Goal: Information Seeking & Learning: Learn about a topic

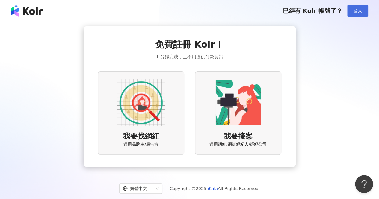
click at [358, 13] on span "登入" at bounding box center [358, 10] width 8 height 5
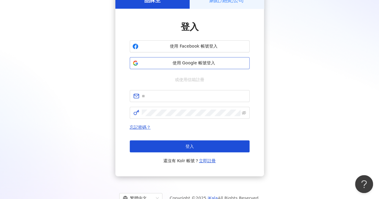
scroll to position [56, 0]
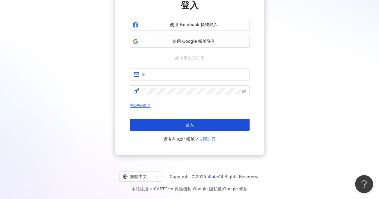
click at [212, 141] on link "立即註冊" at bounding box center [207, 139] width 17 height 5
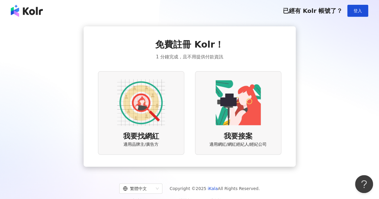
click at [130, 115] on img at bounding box center [141, 103] width 48 height 48
click at [145, 98] on img at bounding box center [141, 103] width 48 height 48
click at [97, 104] on div "免費註冊 Kolr！ 1 分鐘完成，且不用提供付款資訊 我要找網紅 適用品牌主/廣告方 我要接案 適用網紅/網紅經紀人/經紀公司" at bounding box center [190, 96] width 212 height 141
click at [131, 130] on div "我要找網紅 適用品牌主/廣告方" at bounding box center [141, 113] width 86 height 84
click at [364, 10] on button "登入" at bounding box center [358, 11] width 21 height 12
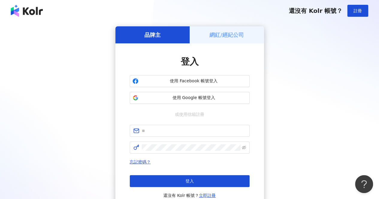
click at [231, 28] on div "網紅/經紀公司" at bounding box center [227, 34] width 74 height 17
click at [161, 41] on div "品牌主" at bounding box center [152, 34] width 74 height 17
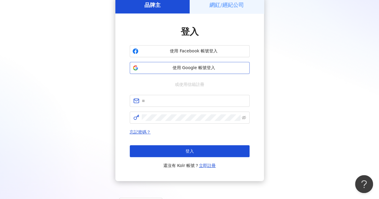
click at [189, 65] on span "使用 Google 帳號登入" at bounding box center [194, 68] width 106 height 6
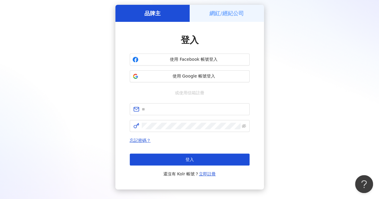
scroll to position [0, 0]
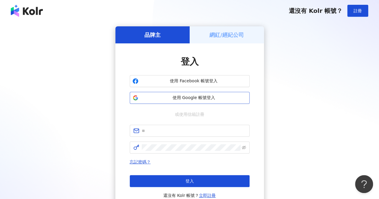
click at [188, 100] on span "使用 Google 帳號登入" at bounding box center [194, 98] width 106 height 6
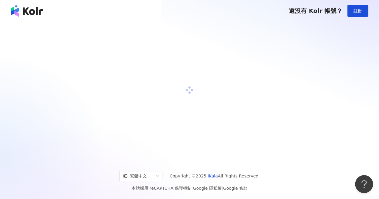
click at [74, 110] on div at bounding box center [189, 90] width 365 height 128
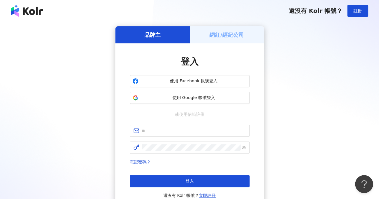
click at [32, 13] on img at bounding box center [27, 11] width 32 height 12
click at [205, 101] on button "使用 Google 帳號登入" at bounding box center [190, 98] width 120 height 12
click at [157, 132] on span at bounding box center [190, 131] width 120 height 12
click at [157, 132] on input "text" at bounding box center [194, 131] width 104 height 7
type input "**********"
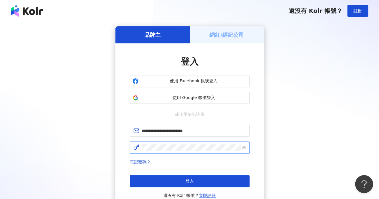
click button "登入" at bounding box center [190, 181] width 120 height 12
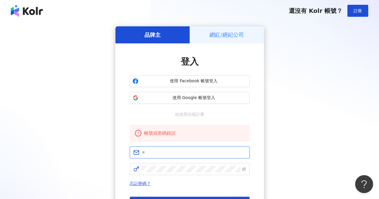
click at [154, 151] on input "text" at bounding box center [194, 152] width 104 height 7
type input "**********"
click at [19, 13] on img at bounding box center [27, 11] width 32 height 12
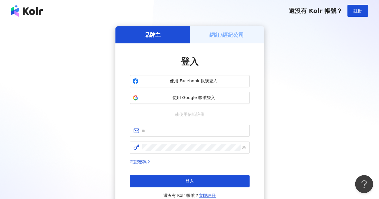
click at [20, 7] on img at bounding box center [27, 11] width 32 height 12
click at [200, 99] on span "使用 Google 帳號登入" at bounding box center [194, 98] width 106 height 6
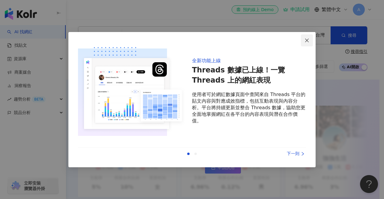
click at [305, 41] on icon "close" at bounding box center [306, 40] width 5 height 5
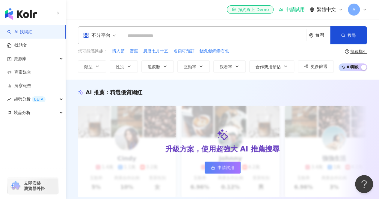
click at [158, 35] on input "search" at bounding box center [214, 35] width 180 height 11
click at [161, 41] on input "search" at bounding box center [214, 35] width 180 height 11
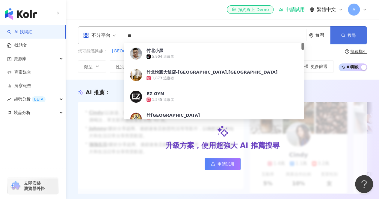
type input "**"
click at [340, 36] on button "搜尋" at bounding box center [349, 35] width 37 height 18
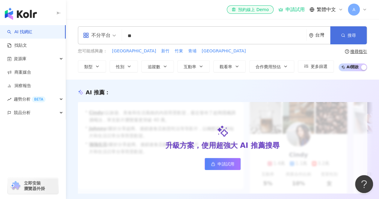
click at [342, 28] on button "搜尋" at bounding box center [349, 35] width 37 height 18
click at [358, 9] on span "A" at bounding box center [354, 10] width 12 height 12
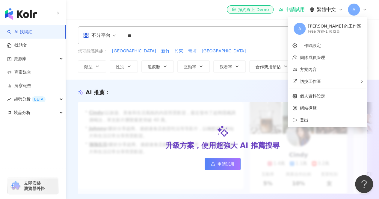
click at [358, 9] on span "A" at bounding box center [354, 10] width 12 height 12
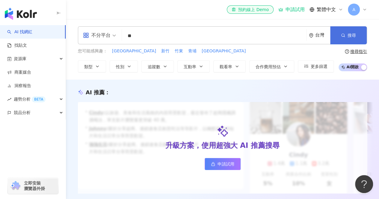
click at [340, 40] on button "搜尋" at bounding box center [349, 35] width 37 height 18
click at [339, 37] on button "搜尋" at bounding box center [349, 35] width 37 height 18
click at [218, 167] on span "申請試用" at bounding box center [226, 164] width 17 height 5
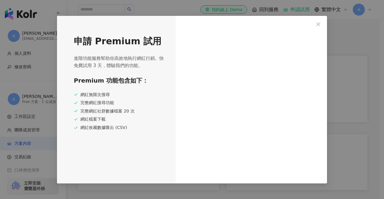
click at [341, 67] on div "申請 Premium 試用 進階功能服務幫助你高效地執行網紅行銷。快免費試用 3 天，體驗我們的功能。 Premium 功能包含如下： 網紅無限次搜尋 完整網…" at bounding box center [192, 99] width 384 height 199
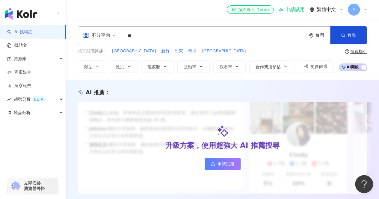
click at [144, 28] on div "不分平台 ** 台灣 搜尋" at bounding box center [222, 35] width 289 height 18
click at [148, 33] on input "**" at bounding box center [214, 35] width 180 height 11
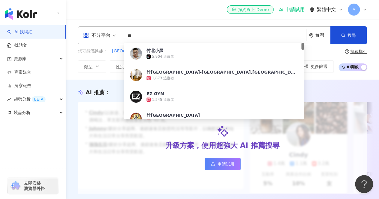
click at [104, 38] on div "不分平台" at bounding box center [97, 36] width 28 height 10
click at [144, 32] on input "**" at bounding box center [214, 35] width 180 height 11
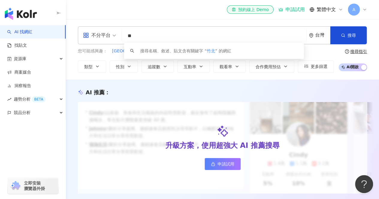
type input "*"
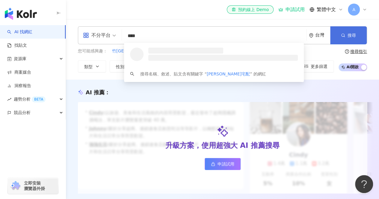
click at [359, 38] on button "搜尋" at bounding box center [349, 35] width 37 height 18
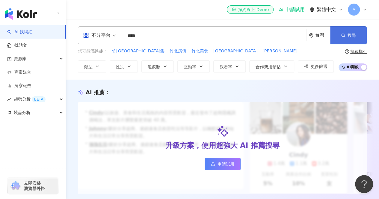
click at [364, 43] on button "搜尋" at bounding box center [349, 35] width 37 height 18
click at [364, 39] on button "搜尋" at bounding box center [349, 35] width 37 height 18
click at [352, 44] on button "搜尋" at bounding box center [349, 35] width 37 height 18
click at [135, 67] on button "性別" at bounding box center [124, 67] width 28 height 12
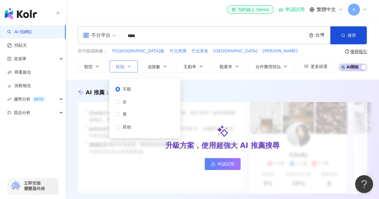
click at [135, 67] on button "性別" at bounding box center [124, 67] width 28 height 12
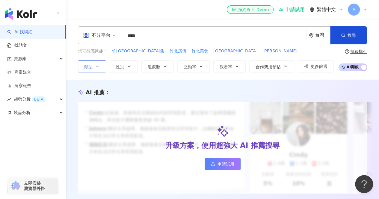
click at [96, 67] on icon "button" at bounding box center [97, 66] width 5 height 5
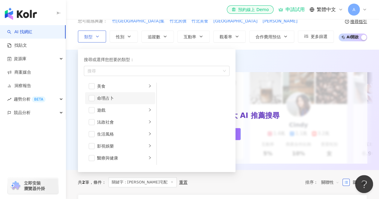
scroll to position [58, 0]
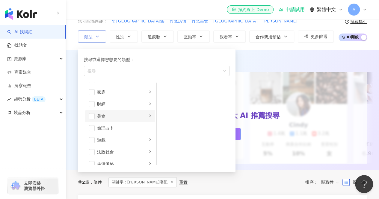
click at [123, 114] on div "美食" at bounding box center [122, 116] width 50 height 7
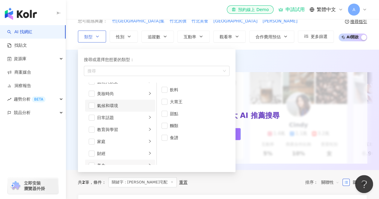
scroll to position [30, 0]
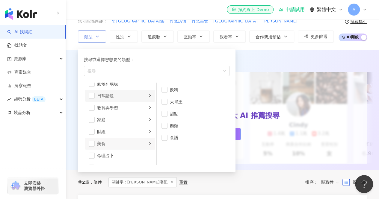
click at [119, 95] on div "日常話題" at bounding box center [122, 96] width 50 height 7
click at [119, 105] on div "教育與學習" at bounding box center [122, 108] width 50 height 7
click at [118, 114] on li "家庭" at bounding box center [120, 120] width 70 height 12
click at [116, 124] on li "家庭" at bounding box center [120, 120] width 70 height 12
click at [106, 145] on div "美食" at bounding box center [122, 144] width 50 height 7
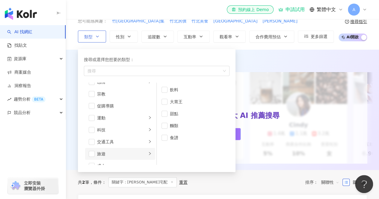
scroll to position [208, 0]
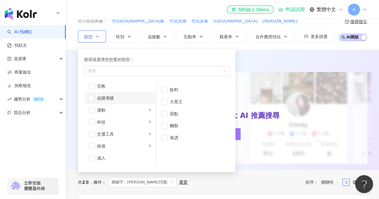
click at [108, 96] on div "促購導購" at bounding box center [124, 98] width 55 height 7
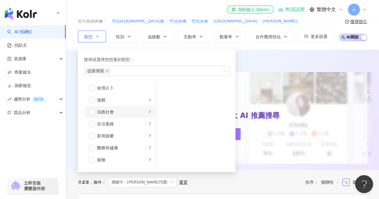
scroll to position [88, 0]
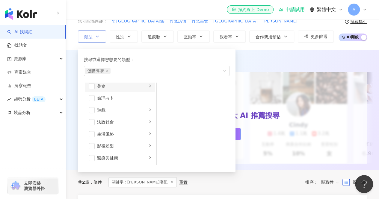
click at [134, 88] on div "美食" at bounding box center [122, 86] width 50 height 7
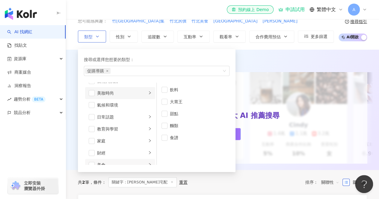
scroll to position [0, 0]
click at [130, 90] on div "藝術與娛樂" at bounding box center [122, 90] width 50 height 7
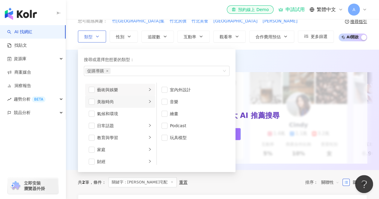
click at [134, 100] on div "美妝時尚" at bounding box center [122, 102] width 50 height 7
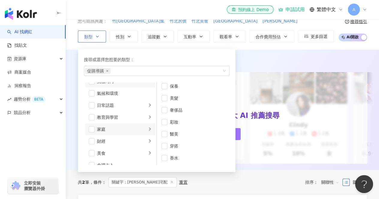
scroll to position [30, 0]
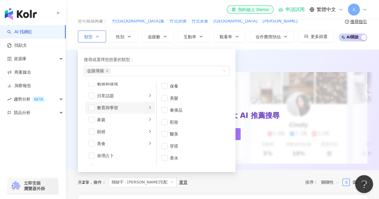
click at [125, 110] on div "教育與學習" at bounding box center [122, 108] width 50 height 7
click at [129, 124] on li "家庭" at bounding box center [120, 120] width 70 height 12
click at [210, 95] on li "母嬰" at bounding box center [193, 90] width 70 height 12
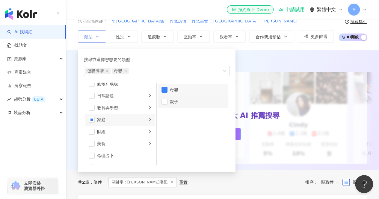
click at [207, 106] on li "親子" at bounding box center [193, 102] width 70 height 12
click at [203, 94] on li "母嬰" at bounding box center [193, 90] width 70 height 12
click at [207, 103] on div "親子" at bounding box center [197, 102] width 55 height 7
click at [205, 91] on div "母嬰" at bounding box center [197, 90] width 55 height 7
click at [204, 100] on div "親子" at bounding box center [197, 102] width 55 height 7
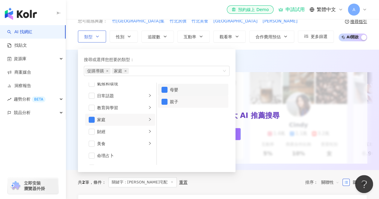
click at [205, 91] on div "母嬰" at bounding box center [197, 90] width 55 height 7
click at [206, 101] on div "親子" at bounding box center [197, 102] width 55 height 7
click at [205, 91] on div "母嬰" at bounding box center [197, 90] width 55 height 7
click at [206, 100] on div "親子" at bounding box center [197, 102] width 55 height 7
click at [204, 91] on div "母嬰" at bounding box center [197, 90] width 55 height 7
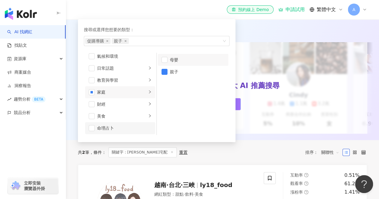
scroll to position [60, 0]
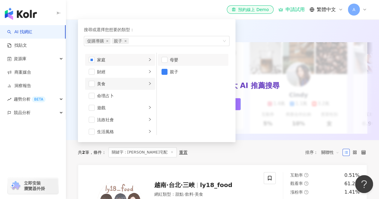
click at [136, 86] on div "美食" at bounding box center [122, 84] width 50 height 7
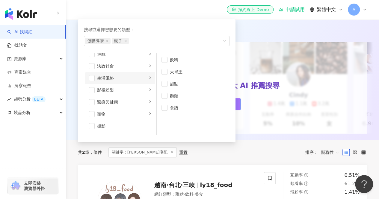
scroll to position [0, 0]
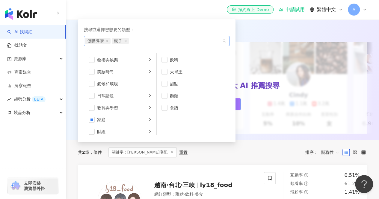
click at [159, 40] on div "促購導購 親子" at bounding box center [153, 41] width 137 height 6
click at [228, 37] on div "促購導購 親子" at bounding box center [157, 41] width 146 height 10
click at [192, 33] on div "搜尋或選擇您想要的類型： Shopping Promoiton, Family/Parenting 促購導購 親子" at bounding box center [157, 36] width 146 height 20
click at [196, 38] on div "促購導購 親子" at bounding box center [153, 41] width 137 height 6
click at [268, 148] on div "共 2 筆 條件 ： 關鍵字：竹北宅配 重置 排序： 關聯性" at bounding box center [222, 152] width 289 height 25
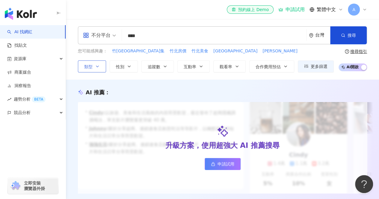
click at [91, 68] on span "類型" at bounding box center [88, 66] width 8 height 5
click at [121, 66] on span "性別" at bounding box center [120, 66] width 8 height 5
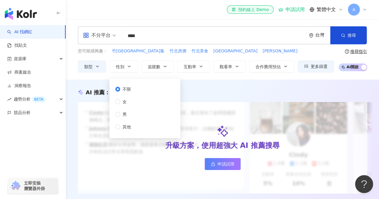
click at [131, 89] on span "不限" at bounding box center [126, 89] width 13 height 7
click at [155, 64] on span "追蹤數" at bounding box center [154, 66] width 13 height 5
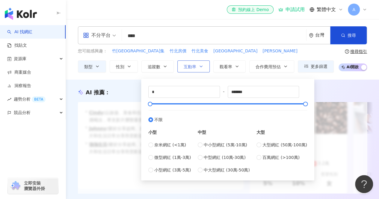
click at [201, 68] on icon "button" at bounding box center [201, 66] width 5 height 5
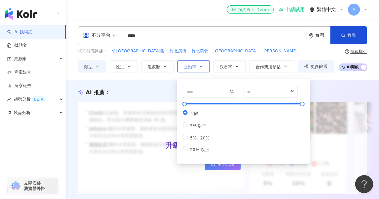
click at [201, 68] on icon "button" at bounding box center [201, 66] width 5 height 5
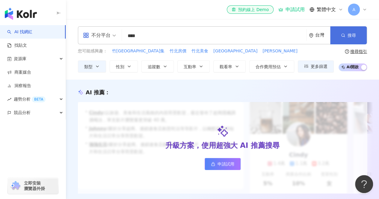
click at [357, 31] on button "搜尋" at bounding box center [349, 35] width 37 height 18
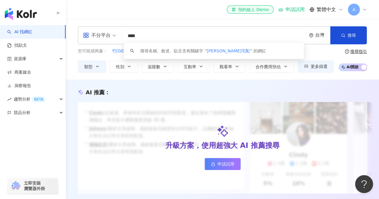
click at [149, 34] on input "****" at bounding box center [214, 35] width 180 height 11
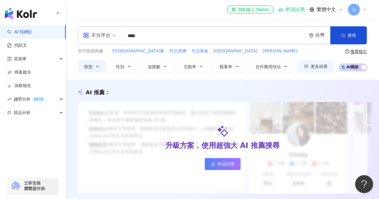
click at [135, 77] on div "不分平台 **** 台灣 搜尋 keyword 搜尋名稱、敘述、貼文含有關鍵字 “ 竹北宅配 ” 的網紅 您可能感興趣： 竹北藏物市集 竹北房價 竹北美食 竹…" at bounding box center [222, 49] width 313 height 61
click at [192, 49] on span "竹北美食" at bounding box center [200, 51] width 17 height 6
type input "****"
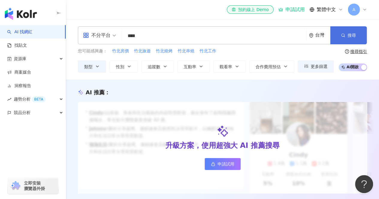
click at [356, 34] on button "搜尋" at bounding box center [349, 35] width 37 height 18
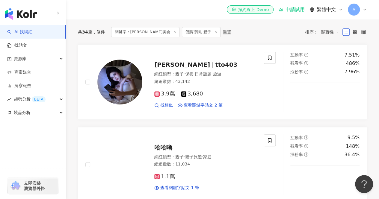
scroll to position [180, 0]
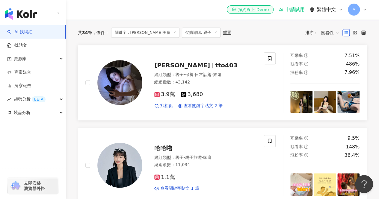
click at [130, 97] on img at bounding box center [119, 82] width 45 height 45
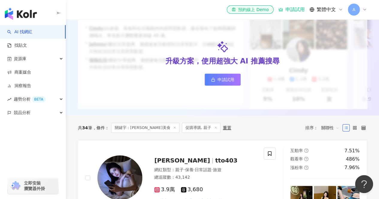
scroll to position [120, 0]
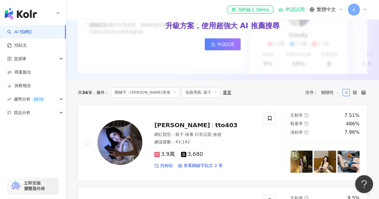
click at [149, 95] on span "關鍵字：竹北美食" at bounding box center [145, 93] width 68 height 10
click at [173, 94] on icon at bounding box center [174, 92] width 3 height 3
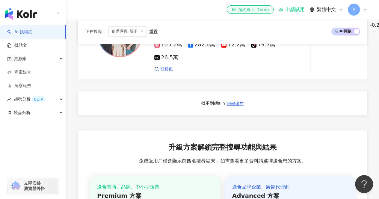
scroll to position [540, 0]
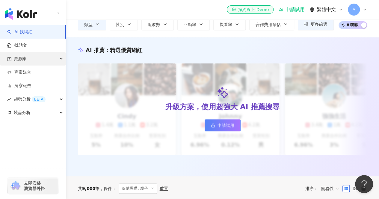
scroll to position [30, 0]
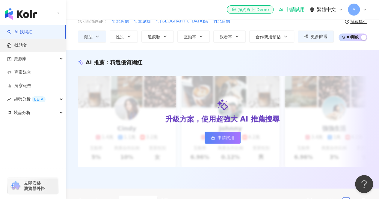
click at [27, 43] on link "找貼文" at bounding box center [17, 46] width 20 height 6
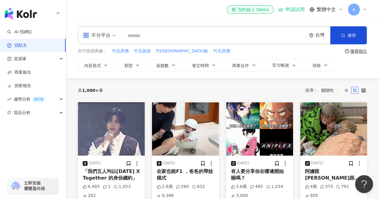
click at [144, 31] on input "search" at bounding box center [214, 35] width 180 height 13
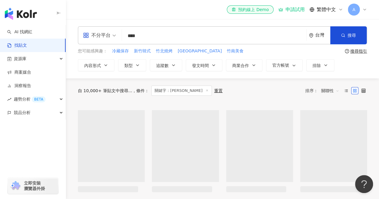
click at [134, 33] on input "****" at bounding box center [214, 35] width 180 height 13
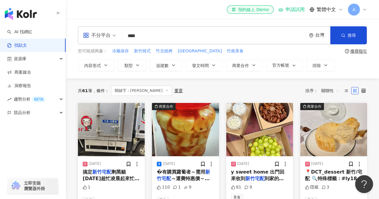
click at [341, 136] on img at bounding box center [334, 129] width 67 height 53
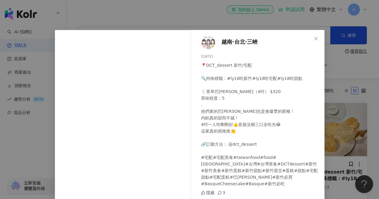
click at [363, 105] on div "越南·台北·三峽 2024/12/6 📍DCT_dessert 新竹/宅配 🔍特殊標籤：#ly18吃新竹#ly18吃宅配#ly18吃甜點 🍴香草巴斯克（4吋）…" at bounding box center [189, 99] width 379 height 199
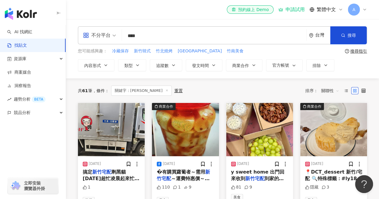
click at [150, 41] on input "****" at bounding box center [214, 35] width 180 height 13
type input "**"
click at [41, 22] on div "button" at bounding box center [33, 12] width 66 height 25
click at [32, 29] on link "AI 找網紅" at bounding box center [19, 32] width 25 height 6
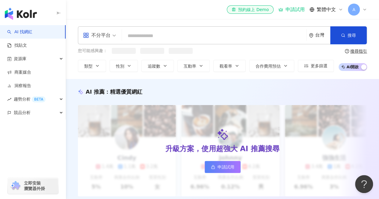
click at [125, 36] on input "search" at bounding box center [214, 35] width 180 height 11
click at [138, 37] on input "search" at bounding box center [214, 35] width 180 height 11
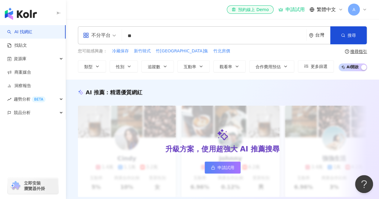
type input "*"
type input "**"
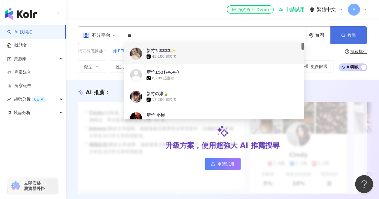
click at [345, 35] on icon "button" at bounding box center [343, 35] width 4 height 4
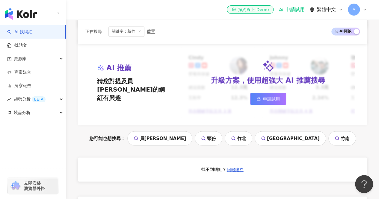
scroll to position [540, 0]
